Goal: Task Accomplishment & Management: Manage account settings

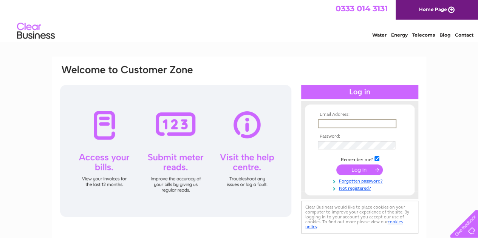
click at [371, 126] on input "text" at bounding box center [357, 123] width 79 height 9
type input "anchorburnham@hotmail.co.uk"
click at [365, 168] on input "submit" at bounding box center [359, 169] width 46 height 11
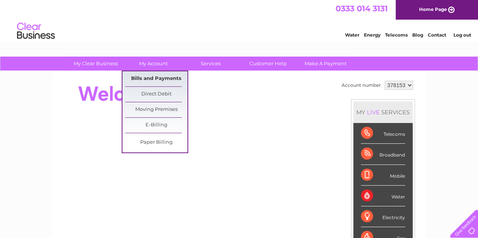
click at [154, 81] on link "Bills and Payments" at bounding box center [156, 78] width 62 height 15
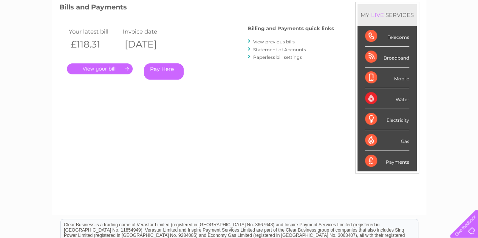
scroll to position [104, 0]
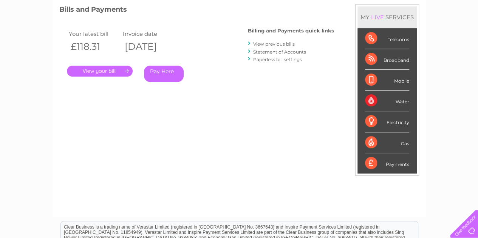
click at [287, 42] on link "View previous bills" at bounding box center [274, 44] width 42 height 6
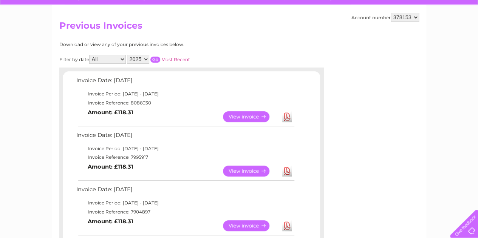
scroll to position [67, 0]
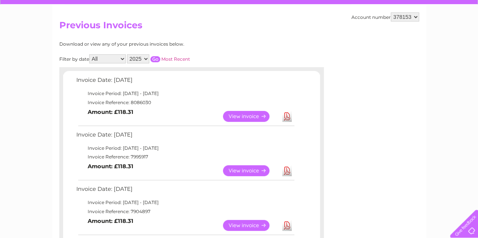
click at [286, 118] on link "Download" at bounding box center [286, 116] width 9 height 11
